Goal: Find specific page/section: Find specific page/section

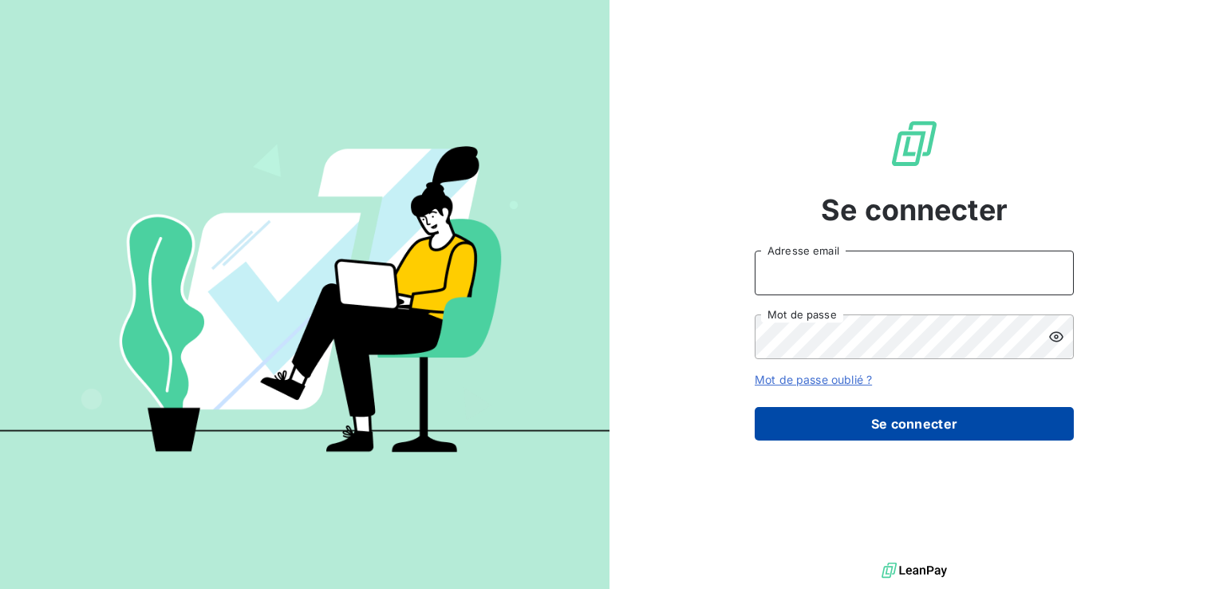
type input "[EMAIL_ADDRESS][DOMAIN_NAME]"
click at [923, 423] on button "Se connecter" at bounding box center [914, 424] width 319 height 34
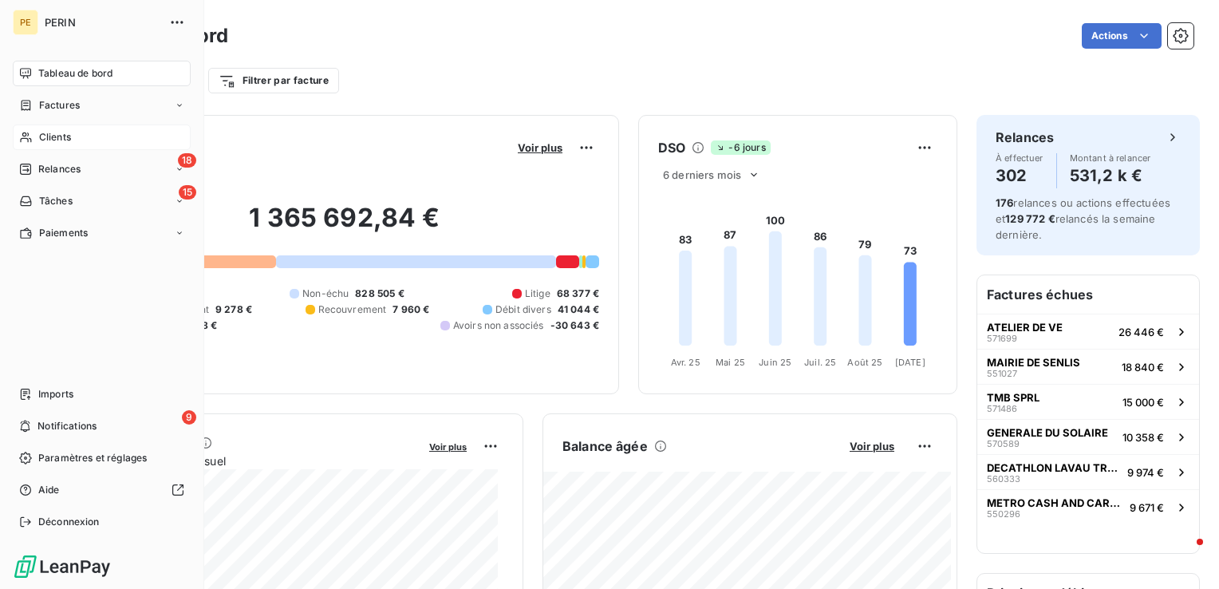
click at [57, 145] on div "Clients" at bounding box center [102, 137] width 178 height 26
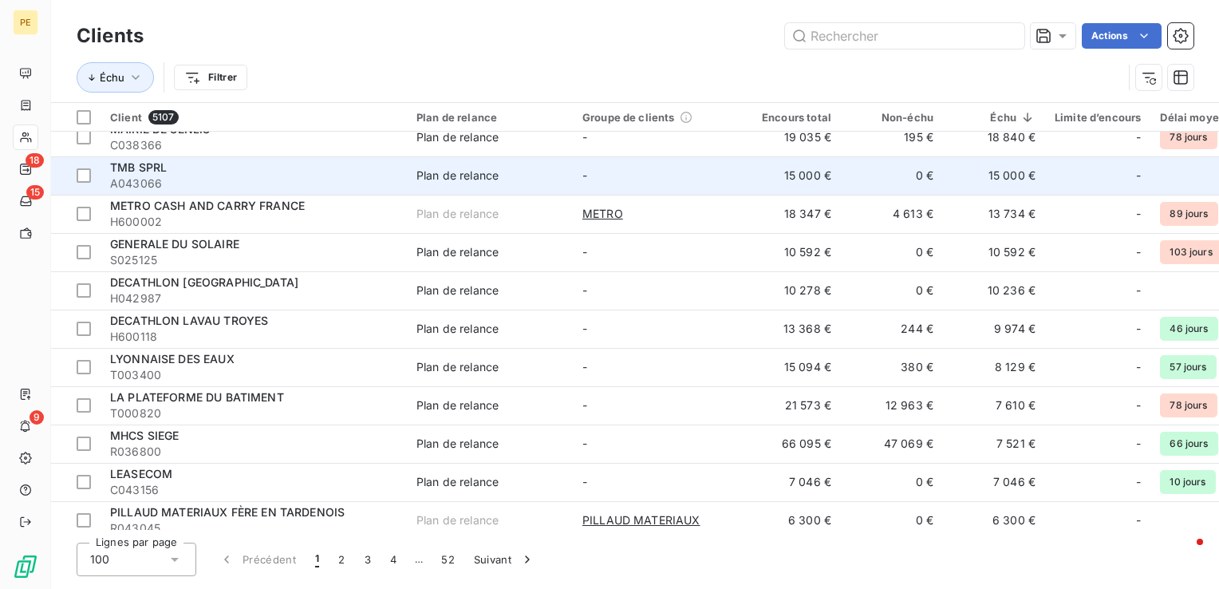
scroll to position [80, 0]
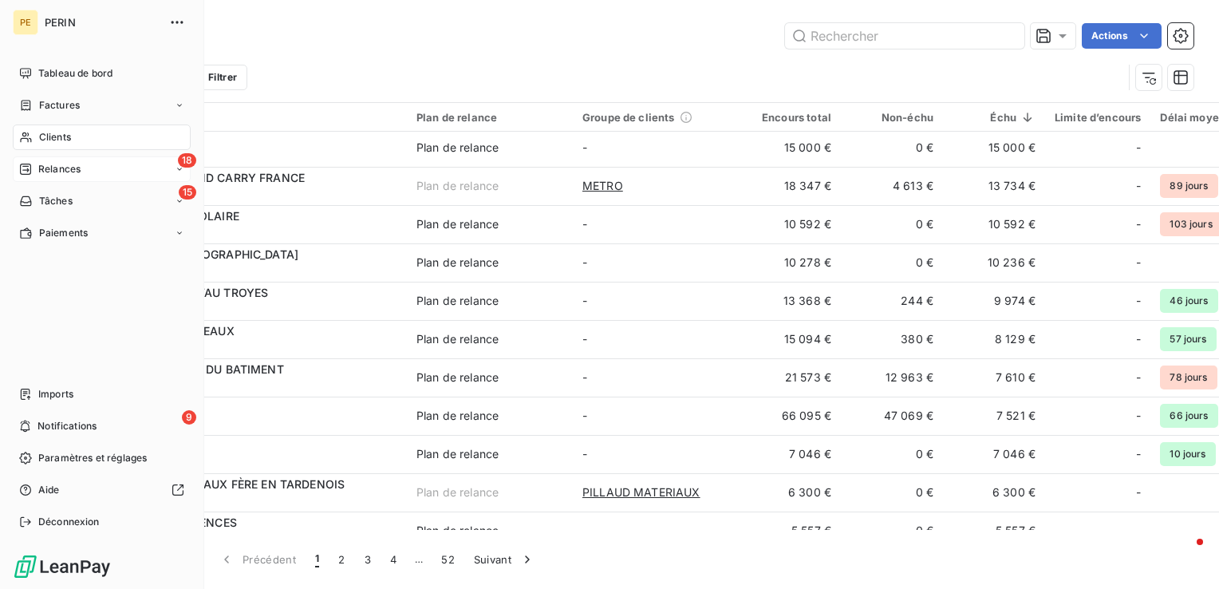
click at [77, 168] on span "Relances" at bounding box center [59, 169] width 42 height 14
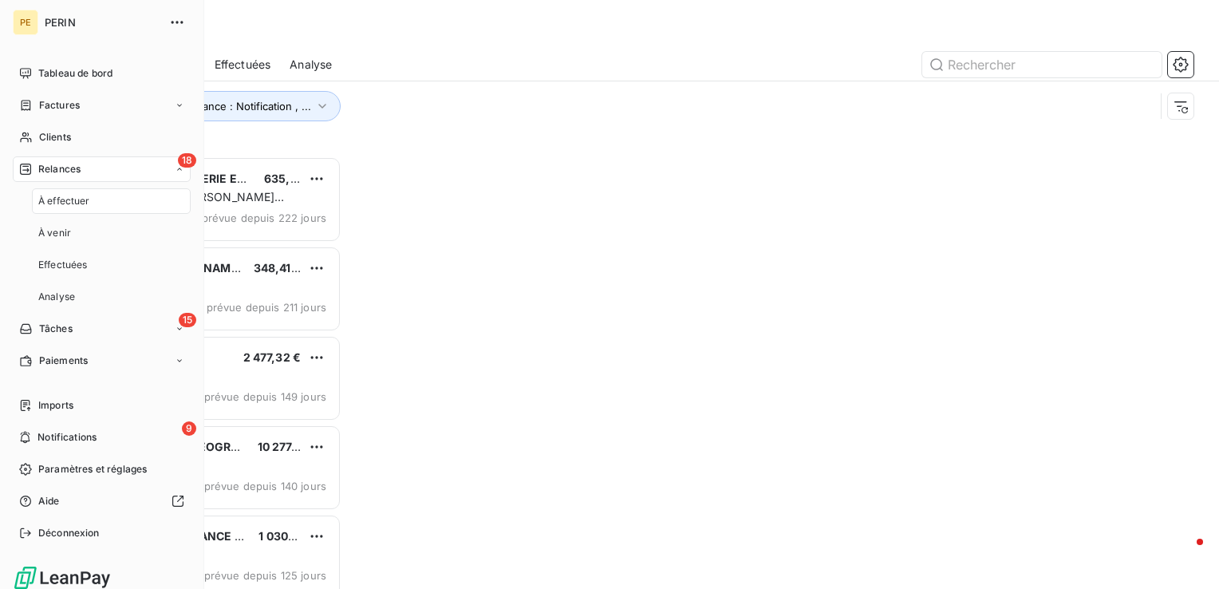
scroll to position [420, 252]
